Goal: Task Accomplishment & Management: Manage account settings

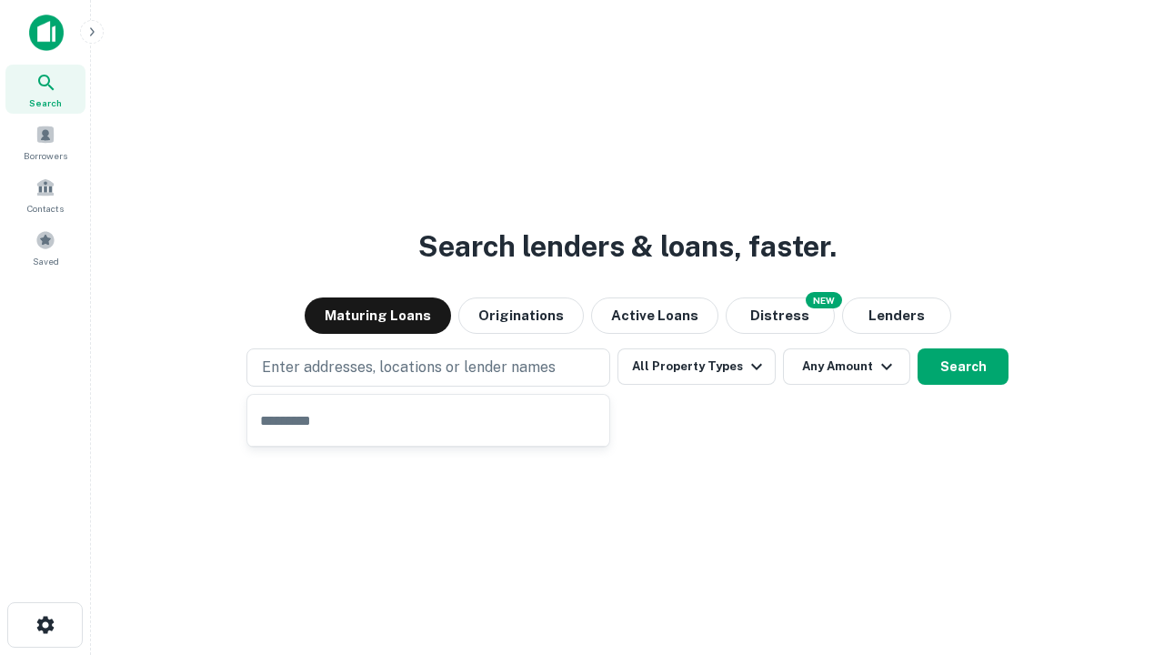
type input "**********"
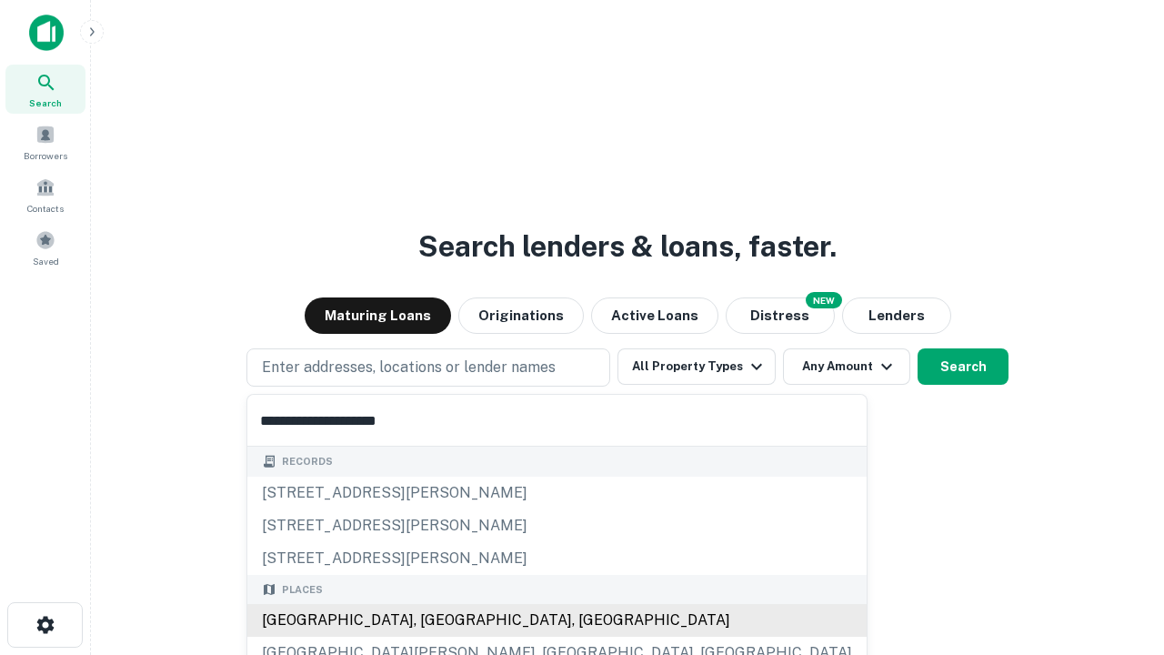
click at [435, 620] on div "[GEOGRAPHIC_DATA], [GEOGRAPHIC_DATA], [GEOGRAPHIC_DATA]" at bounding box center [556, 620] width 619 height 33
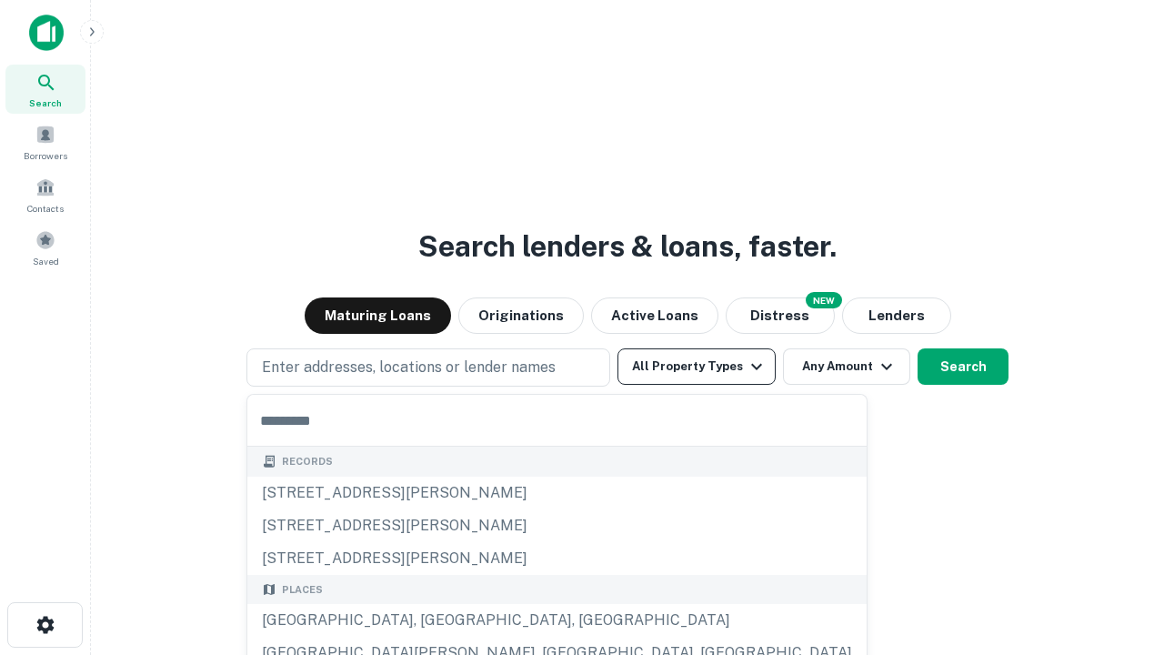
click at [697, 367] on button "All Property Types" at bounding box center [697, 366] width 158 height 36
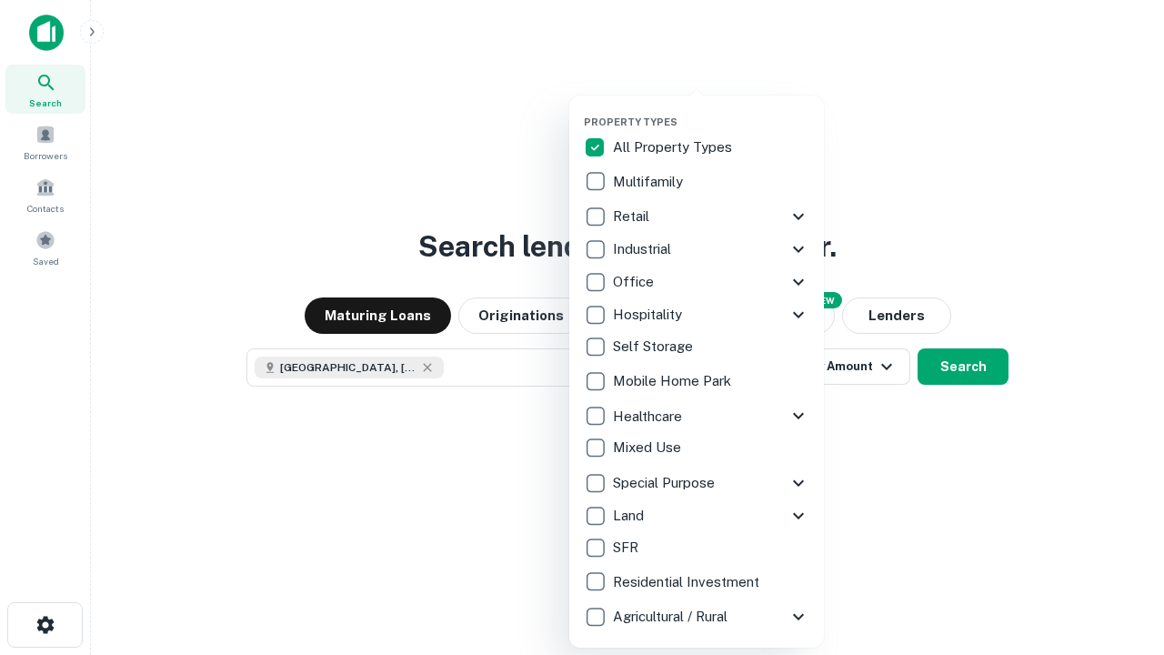
click at [711, 110] on button "button" at bounding box center [711, 110] width 255 height 1
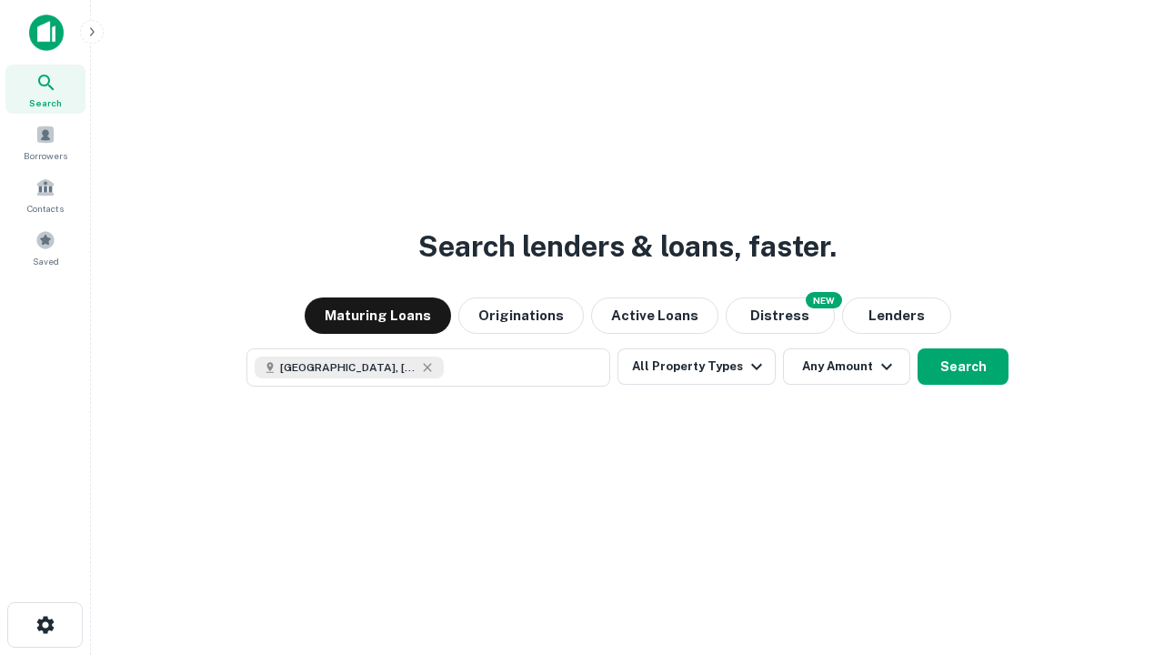
scroll to position [29, 0]
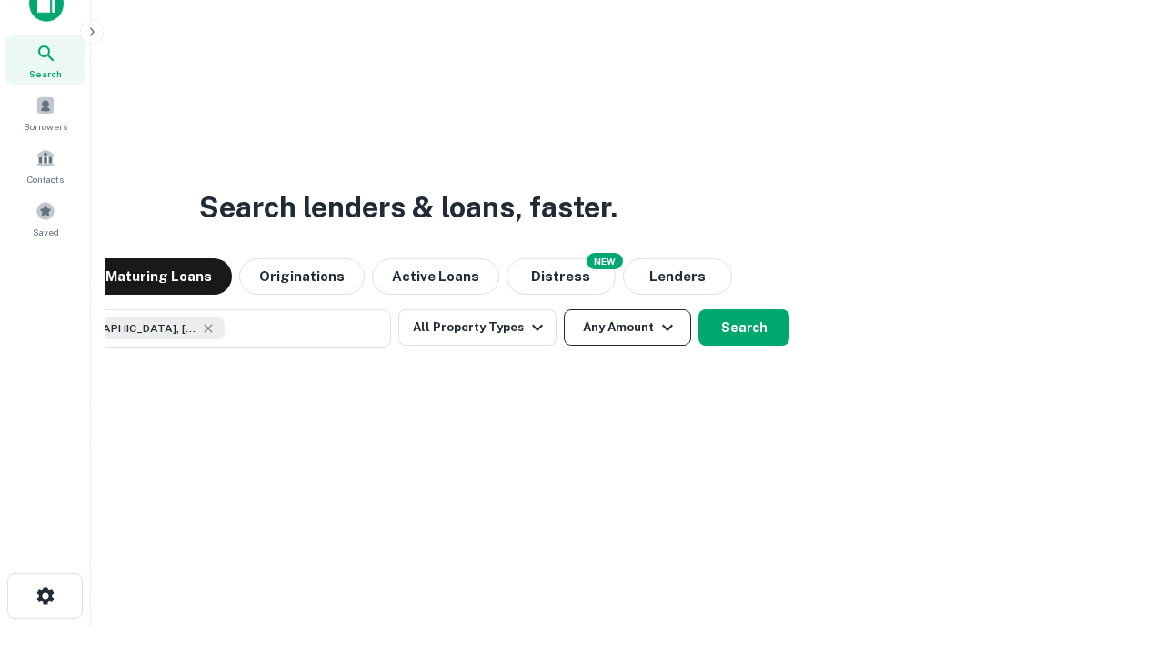
click at [564, 309] on button "Any Amount" at bounding box center [627, 327] width 127 height 36
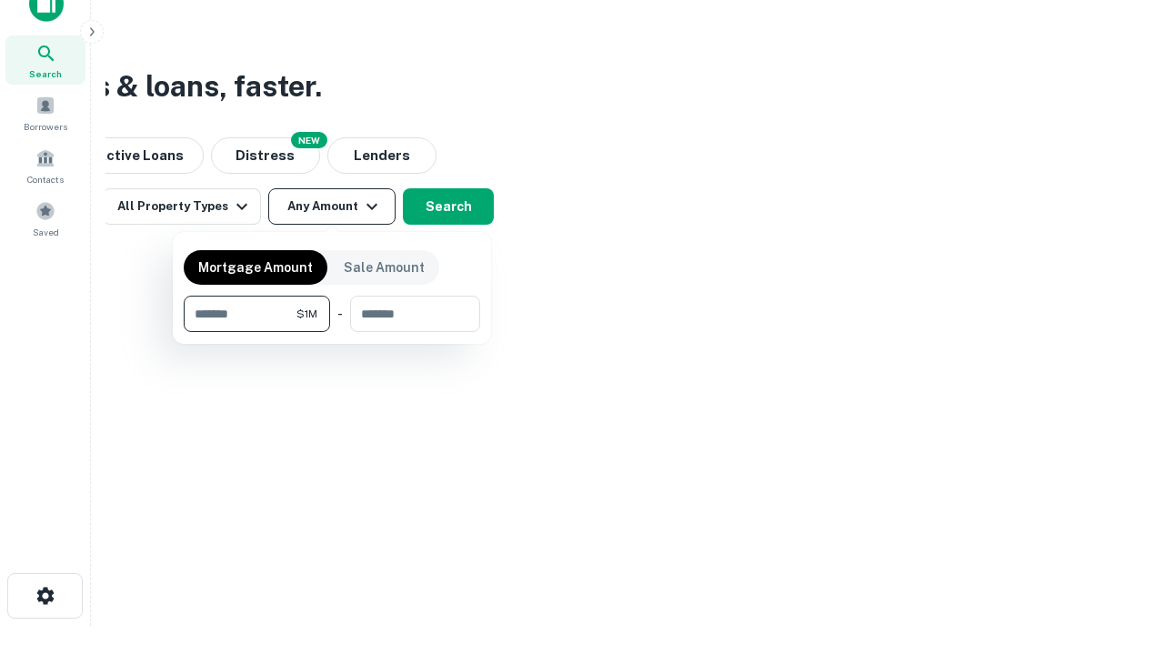
type input "*******"
click at [332, 332] on button "button" at bounding box center [332, 332] width 297 height 1
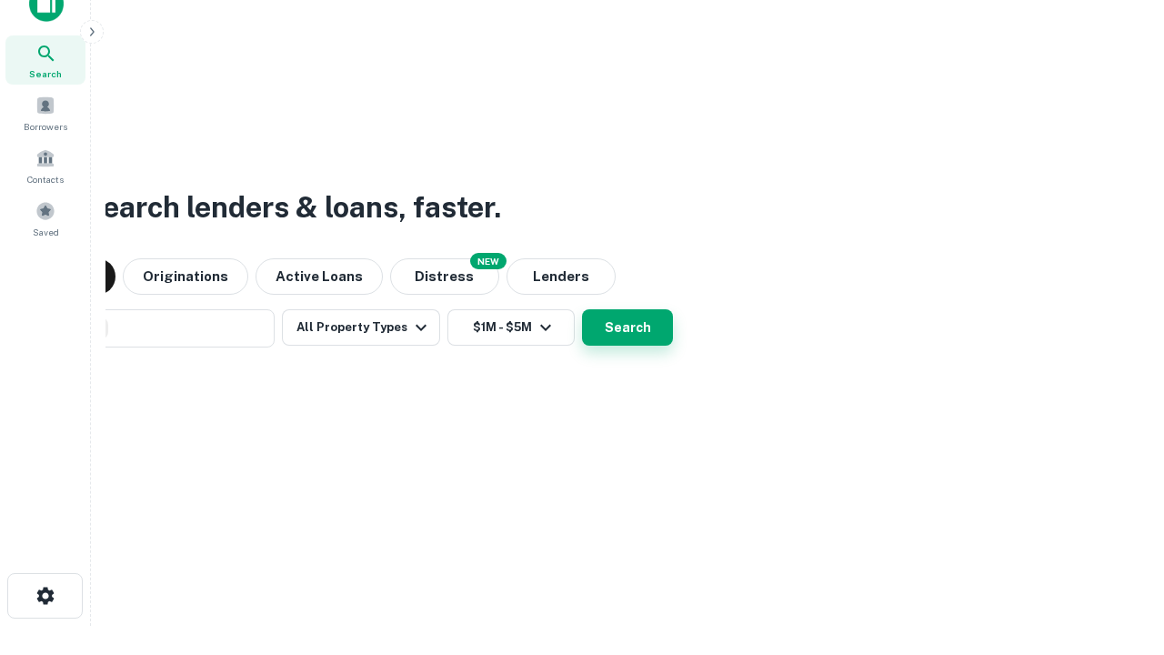
click at [582, 309] on button "Search" at bounding box center [627, 327] width 91 height 36
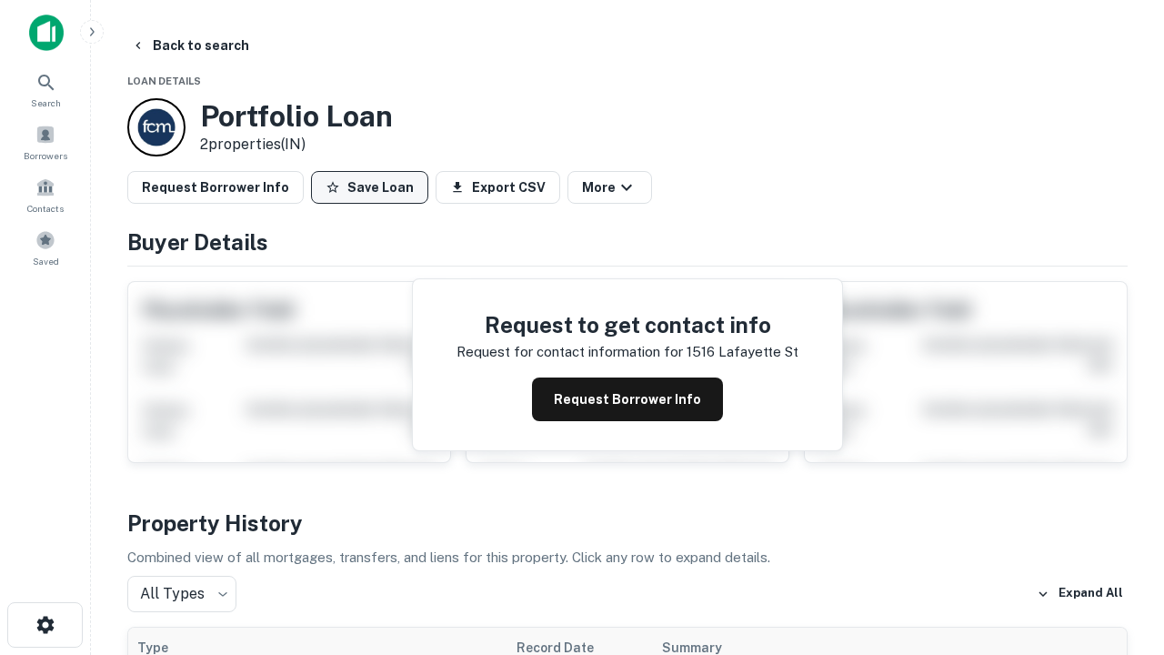
click at [369, 187] on button "Save Loan" at bounding box center [369, 187] width 117 height 33
click at [374, 187] on button "Loan Saved" at bounding box center [374, 187] width 126 height 33
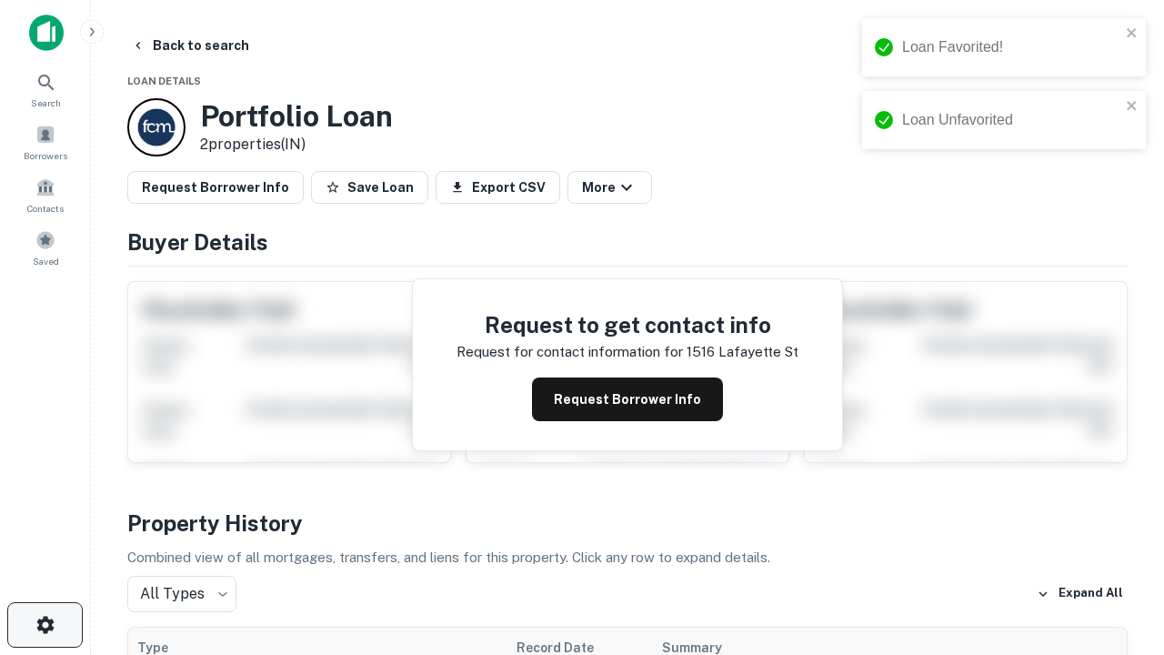
click at [45, 625] on icon "button" at bounding box center [46, 625] width 22 height 22
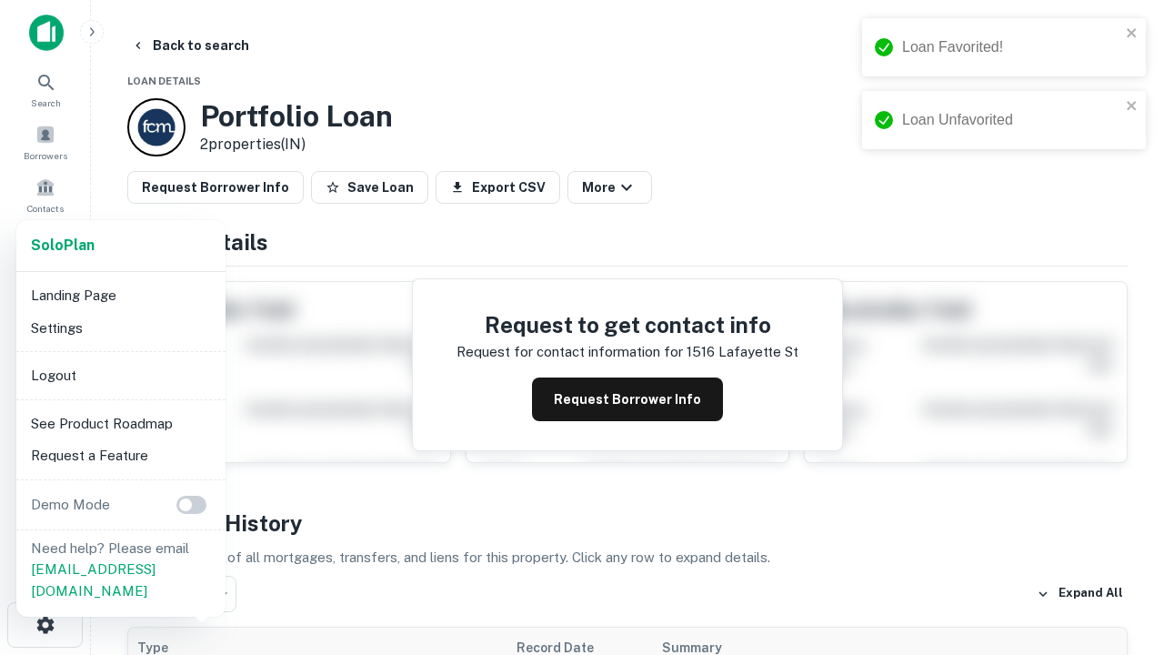
click at [120, 375] on li "Logout" at bounding box center [121, 375] width 195 height 33
